Goal: Navigation & Orientation: Find specific page/section

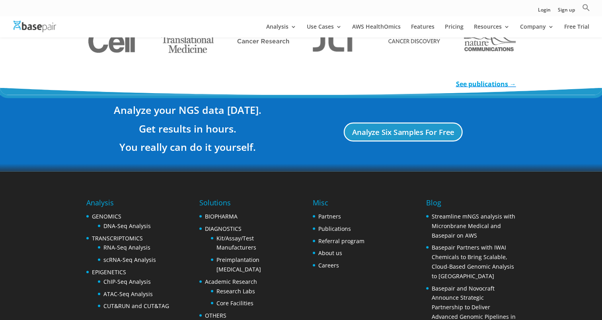
scroll to position [1458, 0]
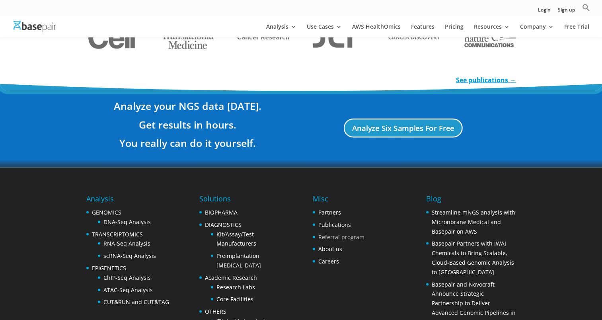
click at [324, 233] on link "Referral program" at bounding box center [341, 237] width 46 height 8
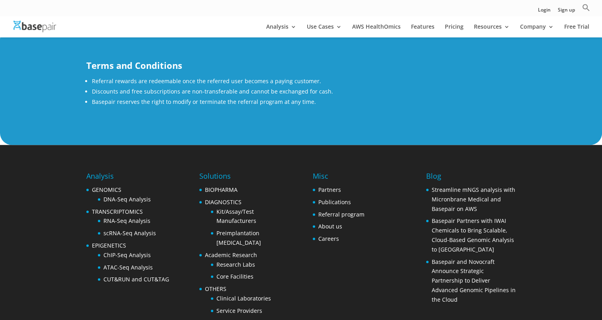
scroll to position [689, 0]
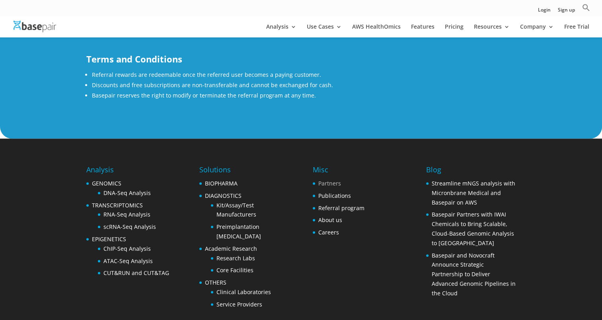
click at [328, 183] on link "Partners" at bounding box center [329, 183] width 23 height 8
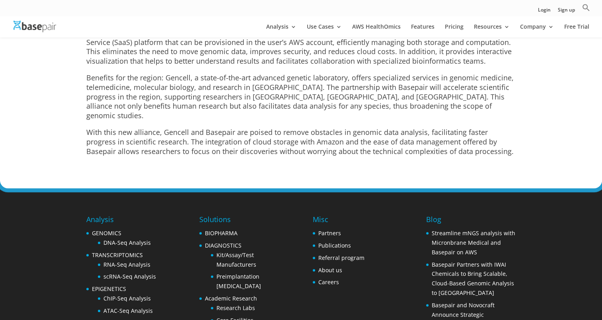
scroll to position [3499, 0]
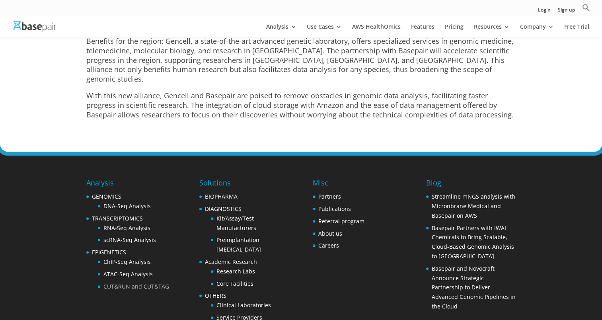
click at [157, 282] on link "CUT&RUN and CUT&TAG" at bounding box center [136, 286] width 66 height 8
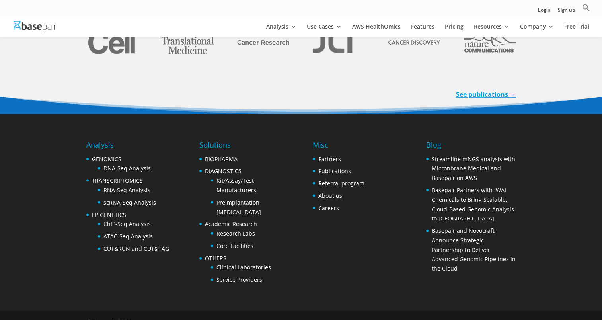
scroll to position [1666, 0]
